Goal: Register for event/course

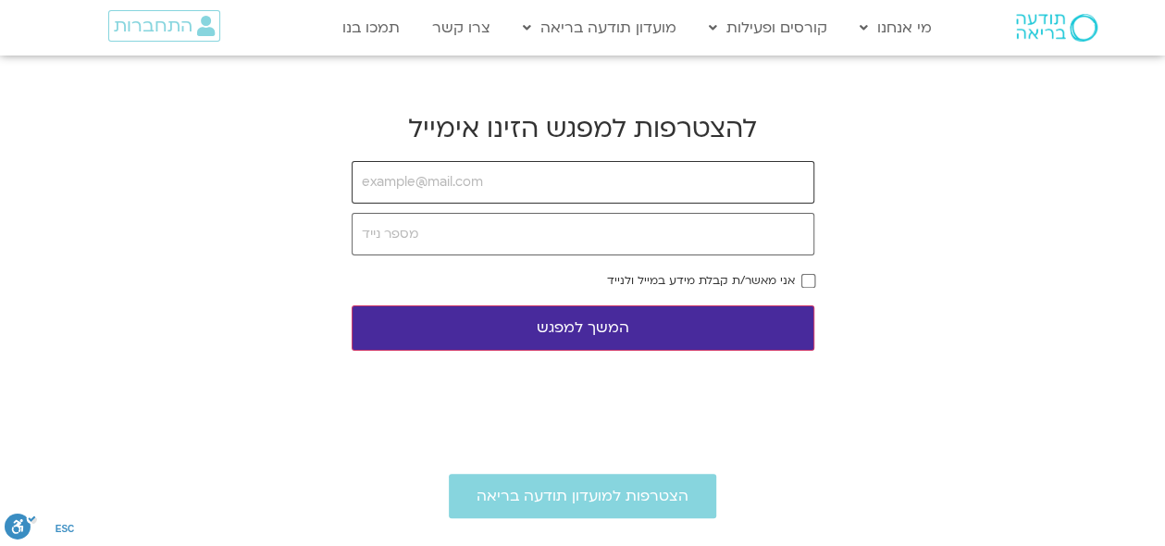
click at [528, 185] on input "email" at bounding box center [583, 182] width 463 height 43
type input "[EMAIL_ADDRESS][DOMAIN_NAME]"
click at [524, 228] on input "tel" at bounding box center [583, 234] width 463 height 43
type input "0546400511"
click at [559, 328] on button "המשך למפגש" at bounding box center [583, 327] width 463 height 45
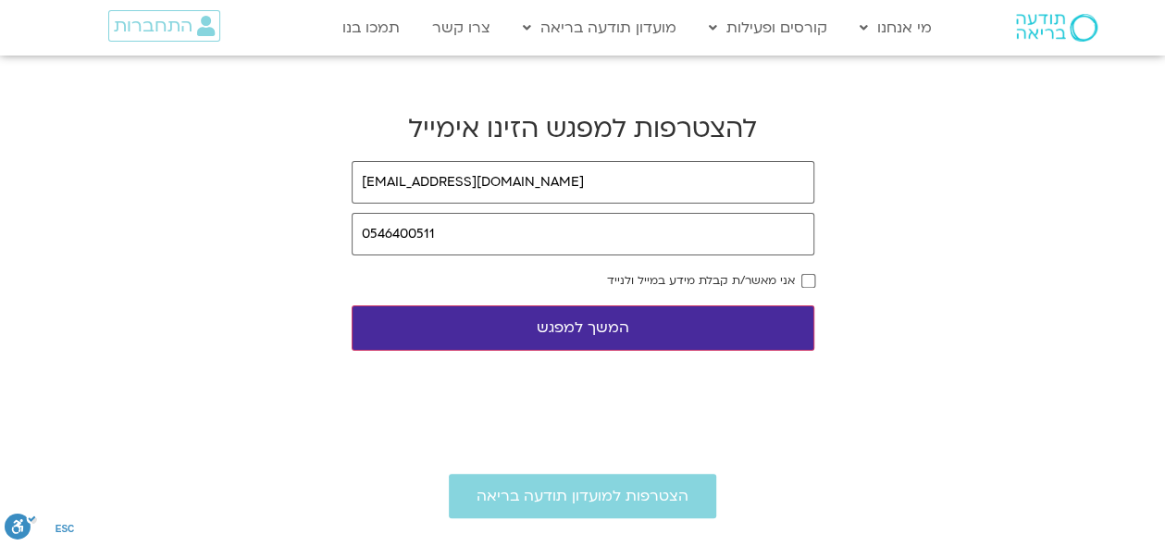
click at [800, 284] on div "אני מאשר/ת קבלת מידע במייל ולנייד" at bounding box center [583, 280] width 463 height 13
click at [568, 328] on button "המשך למפגש" at bounding box center [583, 327] width 463 height 45
